Goal: Information Seeking & Learning: Understand process/instructions

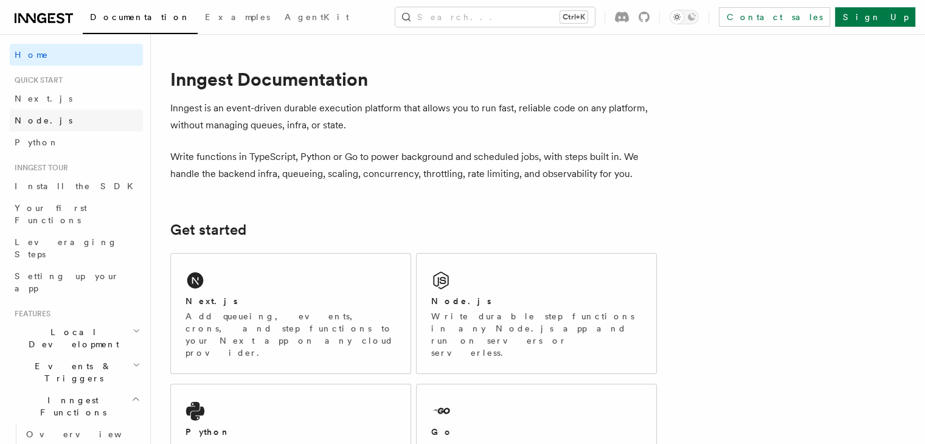
click at [35, 122] on span "Node.js" at bounding box center [44, 121] width 58 height 10
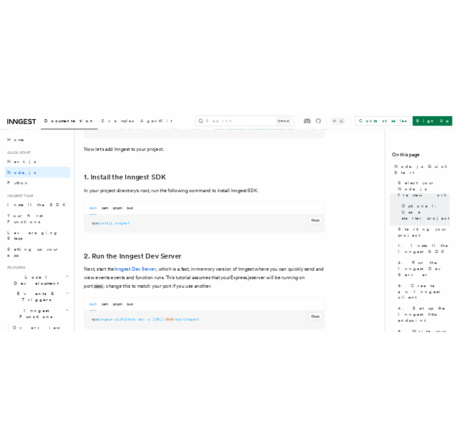
scroll to position [730, 0]
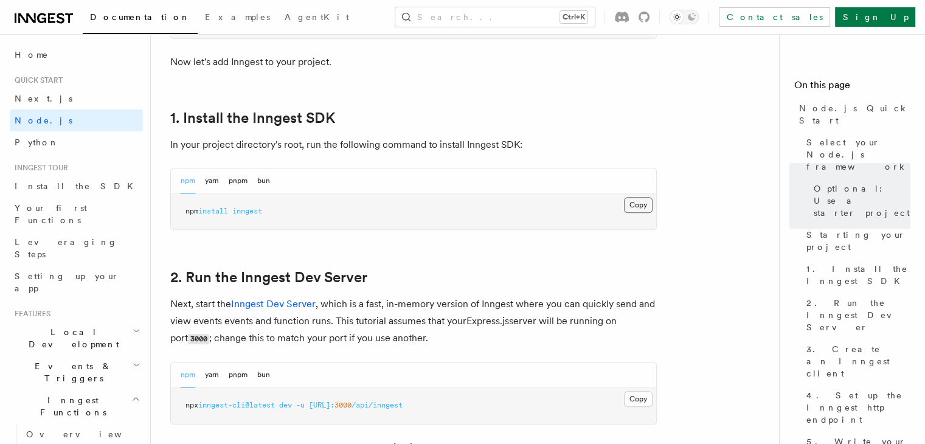
click at [645, 204] on button "Copy Copied" at bounding box center [638, 205] width 29 height 16
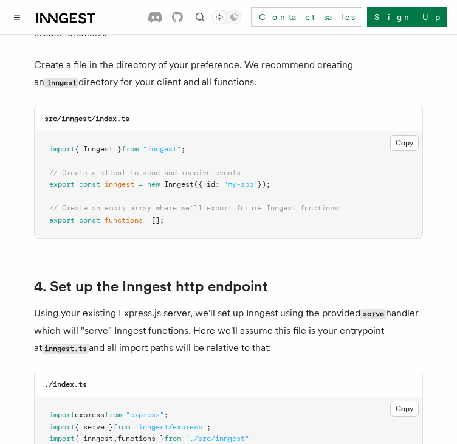
scroll to position [1643, 0]
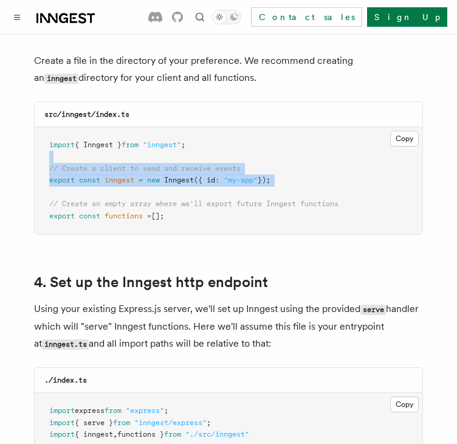
drag, startPoint x: 46, startPoint y: 147, endPoint x: 287, endPoint y: 173, distance: 241.8
click at [287, 173] on pre "import { Inngest } from "inngest" ; // Create a client to send and receive even…" at bounding box center [229, 181] width 388 height 108
copy code "// Create a client to send and receive events export const inngest = new Innges…"
drag, startPoint x: 43, startPoint y: 188, endPoint x: 175, endPoint y: 202, distance: 132.7
click at [175, 202] on pre "import { Inngest } from "inngest" ; // Create a client to send and receive even…" at bounding box center [229, 181] width 388 height 108
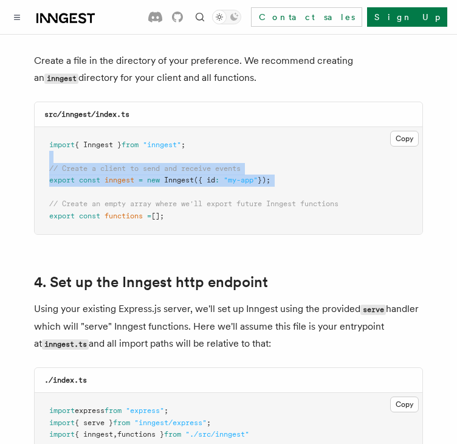
copy code "// Create an empty array where we'll export future Inngest functions export con…"
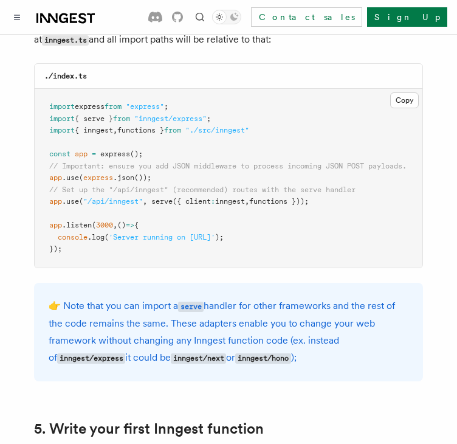
scroll to position [1947, 0]
drag, startPoint x: 49, startPoint y: 186, endPoint x: 343, endPoint y: 188, distance: 294.4
click at [343, 188] on pre "import express from "express" ; import { serve } from "inngest/express" ; impor…" at bounding box center [229, 178] width 388 height 179
copy span "app .use ( "/api/inngest" , serve ({ client : inngest , functions }));"
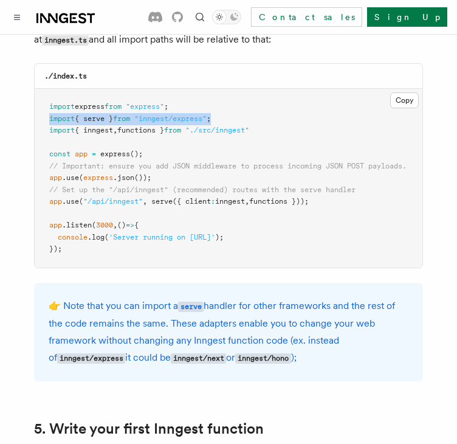
drag, startPoint x: 299, startPoint y: 109, endPoint x: 55, endPoint y: 110, distance: 244.6
click at [43, 106] on pre "import express from "express" ; import { serve } from "inngest/express" ; impor…" at bounding box center [229, 178] width 388 height 179
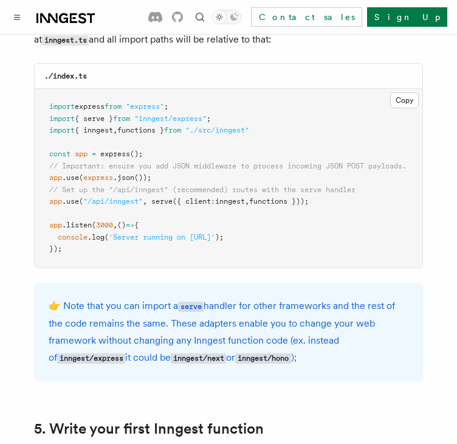
click at [276, 115] on pre "import express from "express" ; import { serve } from "inngest/express" ; impor…" at bounding box center [229, 178] width 388 height 179
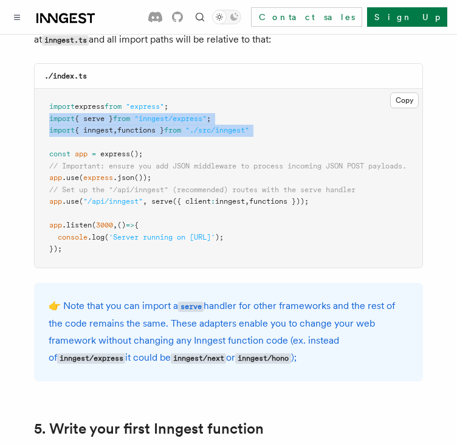
drag, startPoint x: 275, startPoint y: 115, endPoint x: 43, endPoint y: 108, distance: 232.5
click at [43, 108] on pre "import express from "express" ; import { serve } from "inngest/express" ; impor…" at bounding box center [229, 178] width 388 height 179
copy code "import { serve } from "inngest/express" ; import { inngest , functions } from "…"
